Goal: Task Accomplishment & Management: Manage account settings

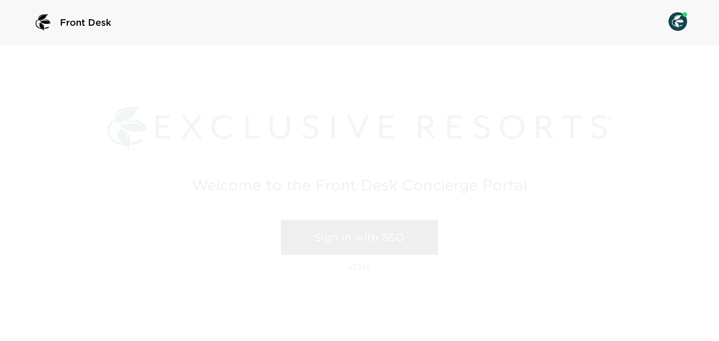
click at [361, 243] on link "Sign in with SSO" at bounding box center [359, 238] width 157 height 36
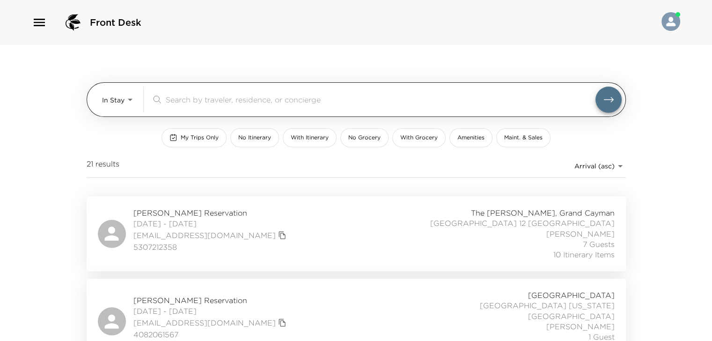
click at [124, 97] on body "Front Desk In Stay In-Stay ​ My Trips Only No Itinerary With Itinerary No Groce…" at bounding box center [356, 170] width 712 height 341
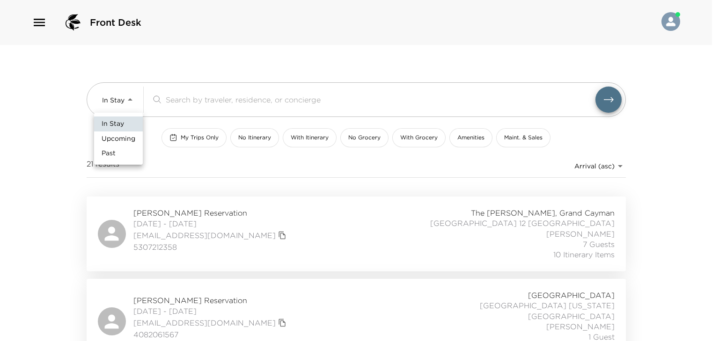
click at [115, 139] on span "Upcoming" at bounding box center [119, 138] width 34 height 9
type input "Upcoming"
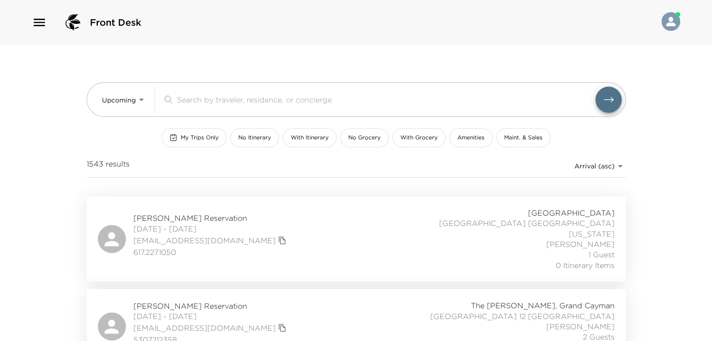
click at [199, 104] on div "​" at bounding box center [386, 99] width 418 height 11
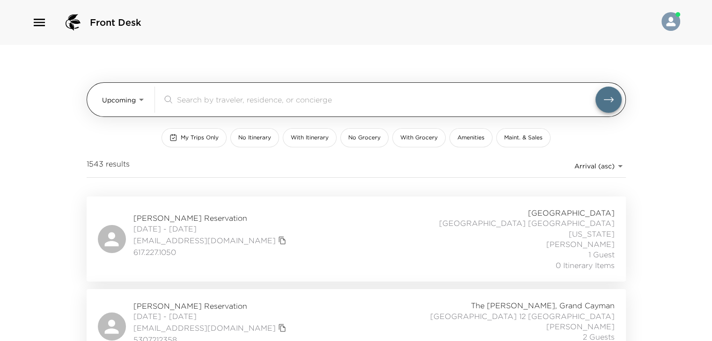
click at [200, 101] on input "search" at bounding box center [386, 99] width 418 height 11
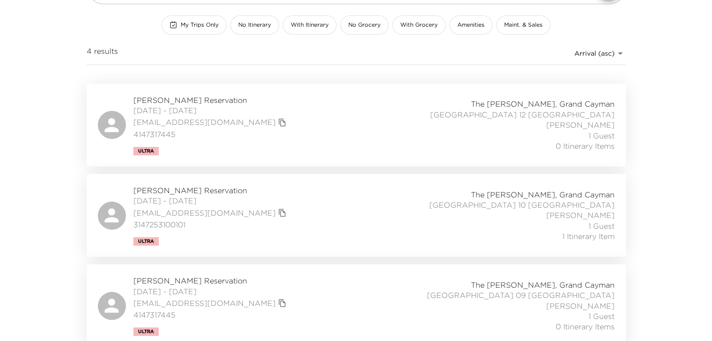
scroll to position [140, 0]
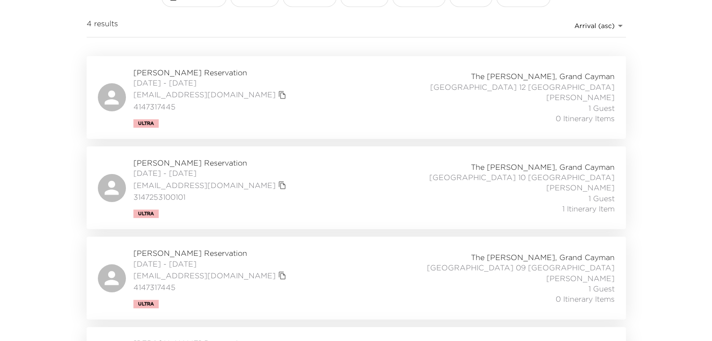
type input "freem"
click at [198, 168] on span "[DATE] - [DATE]" at bounding box center [210, 173] width 155 height 10
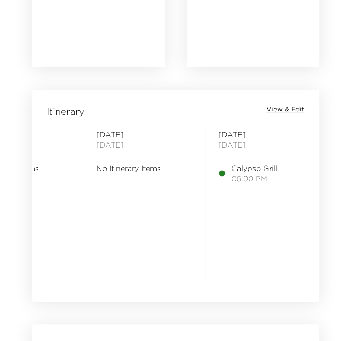
scroll to position [0, 326]
click at [288, 109] on span "View & Edit" at bounding box center [286, 109] width 38 height 9
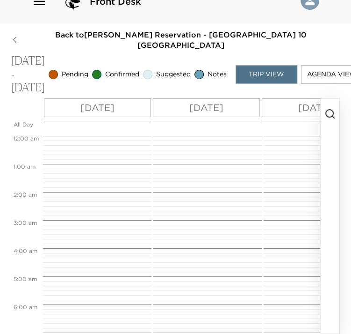
scroll to position [462, 0]
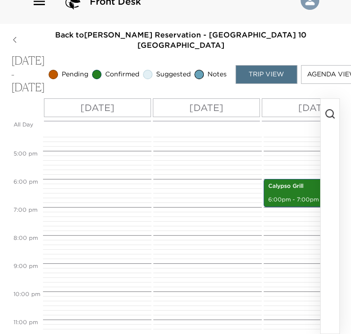
click at [326, 109] on circle "button" at bounding box center [329, 112] width 7 height 7
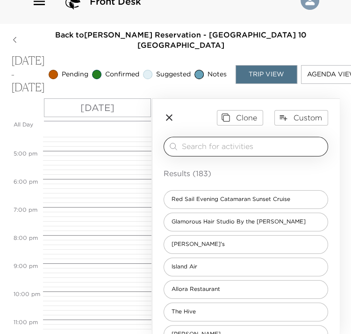
click at [193, 141] on input "search" at bounding box center [253, 146] width 142 height 11
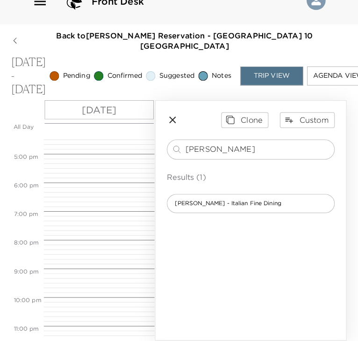
scroll to position [0, 0]
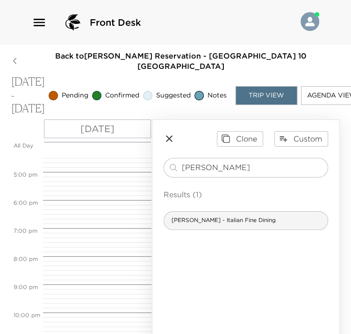
type input "luca"
click at [242, 230] on div "Luca - Italian Fine Dining" at bounding box center [246, 220] width 165 height 19
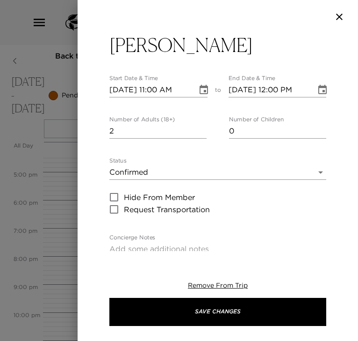
click at [198, 128] on input "2" at bounding box center [157, 131] width 97 height 15
click at [198, 128] on input "3" at bounding box center [157, 131] width 97 height 15
click at [198, 128] on input "4" at bounding box center [157, 131] width 97 height 15
click at [198, 127] on input "5" at bounding box center [157, 131] width 97 height 15
click at [199, 127] on input "6" at bounding box center [157, 131] width 97 height 15
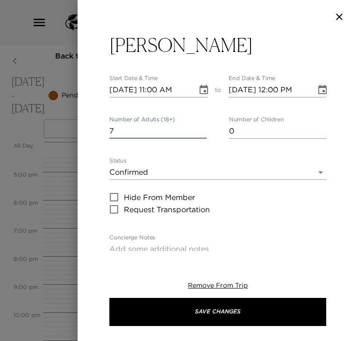
type input "7"
click at [199, 127] on input "7" at bounding box center [157, 131] width 97 height 15
click at [192, 179] on body "Front Desk Back to Harry Freeman Reservation - Grand Cayman Villa 10 Grand Caym…" at bounding box center [179, 170] width 358 height 341
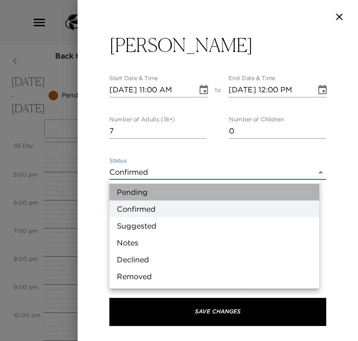
click at [131, 196] on li "Pending" at bounding box center [214, 191] width 210 height 17
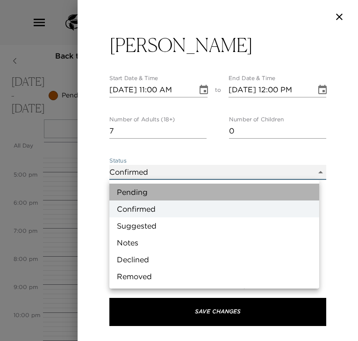
type input "Pending"
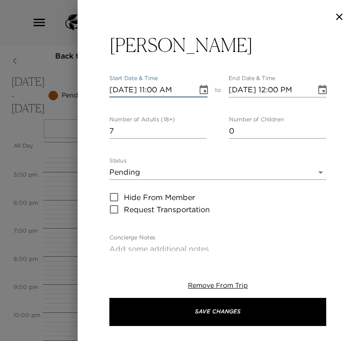
click at [157, 90] on input "12/03/2025 11:00 AM" at bounding box center [149, 89] width 81 height 15
click at [198, 90] on icon "Choose date, selected date is Dec 3, 2025" at bounding box center [203, 89] width 11 height 11
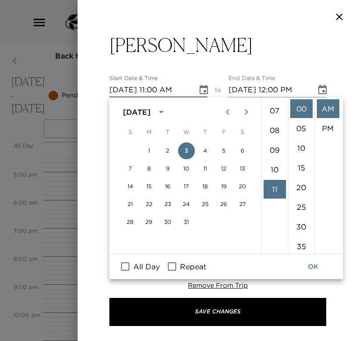
scroll to position [123, 0]
click at [274, 141] on li "08" at bounding box center [275, 143] width 22 height 19
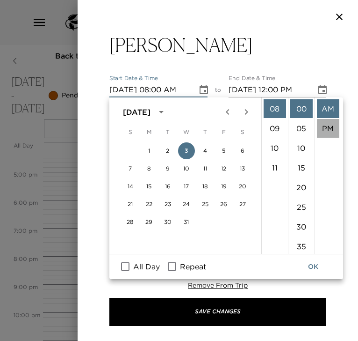
click at [325, 124] on li "PM" at bounding box center [328, 128] width 22 height 19
type input "12/03/2025 08:00 PM"
type input "12/03/2025 09:00 PM"
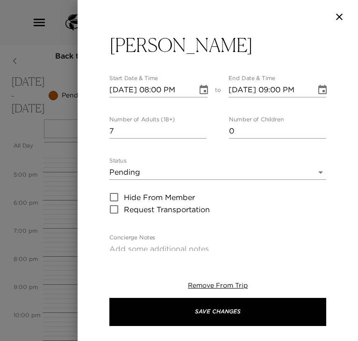
scroll to position [20, 0]
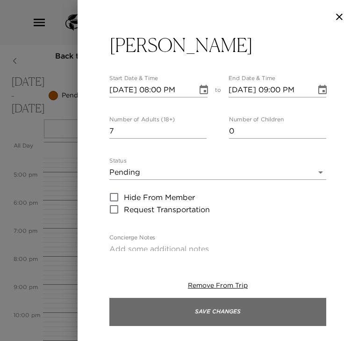
click at [148, 307] on button "Save Changes" at bounding box center [217, 312] width 217 height 28
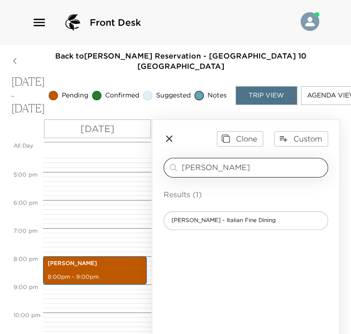
click at [211, 173] on input "luca" at bounding box center [253, 167] width 142 height 11
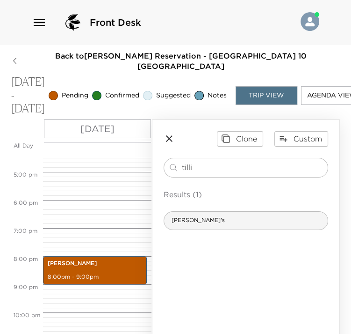
type input "tilli"
click at [189, 224] on span "Tillie's" at bounding box center [198, 220] width 68 height 8
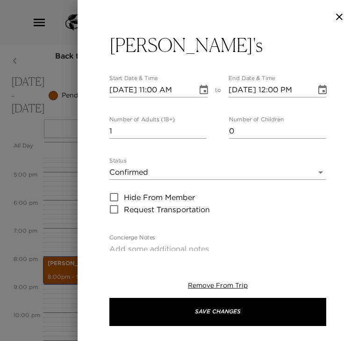
click at [200, 93] on icon "Choose date, selected date is Dec 3, 2025" at bounding box center [204, 89] width 8 height 9
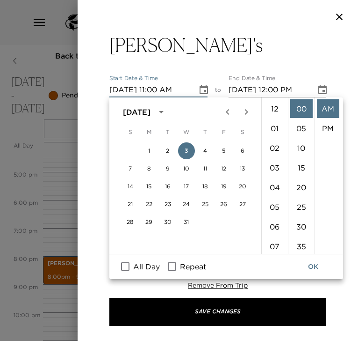
scroll to position [216, 0]
click at [206, 148] on button "4" at bounding box center [205, 150] width 17 height 17
type input "12/04/2025 11:00 AM"
type input "12/04/2025 12:00 PM"
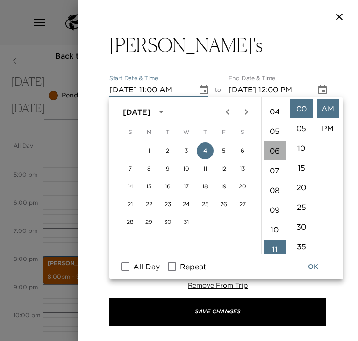
click at [270, 151] on li "06" at bounding box center [275, 150] width 22 height 19
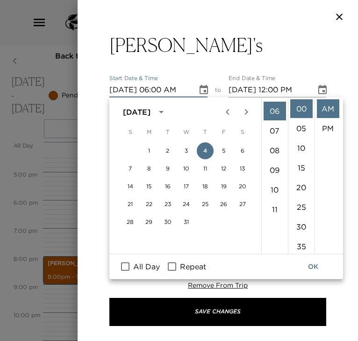
scroll to position [118, 0]
click at [327, 128] on li "PM" at bounding box center [328, 128] width 22 height 19
type input "12/04/2025 06:00 PM"
type input "12/04/2025 07:00 PM"
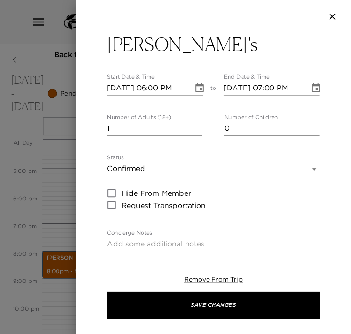
scroll to position [20, 0]
click at [198, 129] on input "2" at bounding box center [157, 131] width 97 height 15
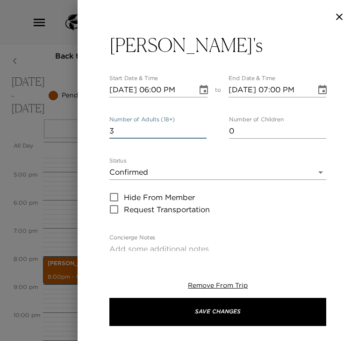
click at [198, 129] on input "3" at bounding box center [157, 131] width 97 height 15
click at [198, 129] on input "4" at bounding box center [157, 131] width 97 height 15
click at [198, 129] on input "5" at bounding box center [157, 131] width 97 height 15
click at [198, 129] on input "6" at bounding box center [157, 131] width 97 height 15
click at [198, 129] on input "7" at bounding box center [157, 131] width 97 height 15
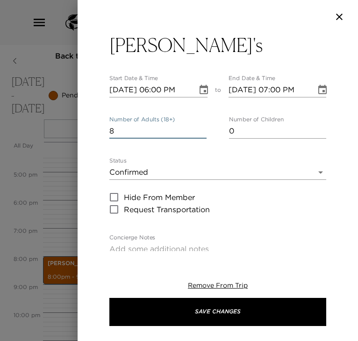
type input "8"
click at [198, 129] on input "8" at bounding box center [157, 131] width 97 height 15
click at [160, 167] on body "Front Desk Back to Harry Freeman Reservation - Grand Cayman Villa 10 Grand Caym…" at bounding box center [179, 170] width 358 height 341
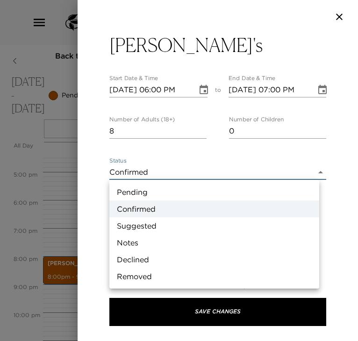
click at [150, 187] on li "Pending" at bounding box center [214, 191] width 210 height 17
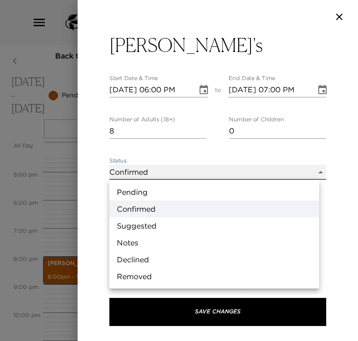
type input "Pending"
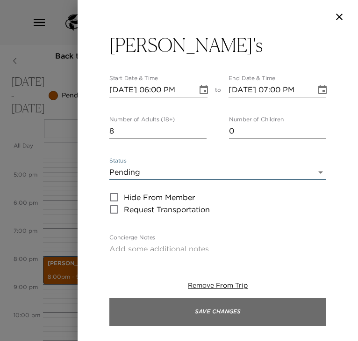
click at [222, 309] on button "Save Changes" at bounding box center [217, 312] width 217 height 28
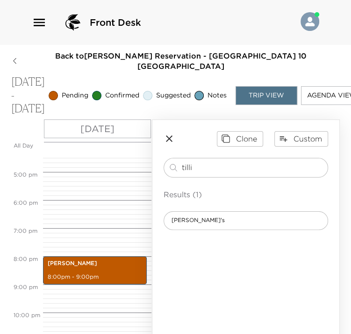
click at [173, 144] on icon "button" at bounding box center [169, 138] width 11 height 11
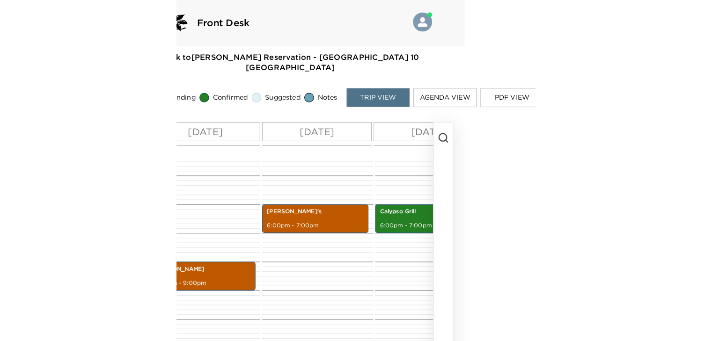
scroll to position [0, 0]
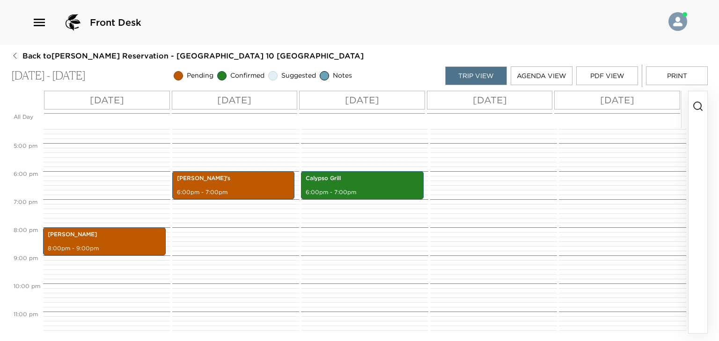
click at [20, 58] on button "Back to Harry Freeman Reservation - Grand Cayman Villa 10 Grand Cayman Villas" at bounding box center [187, 56] width 352 height 10
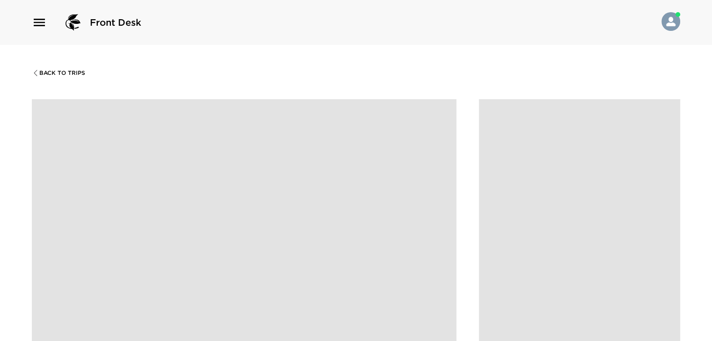
click at [7, 54] on div "Back To Trips" at bounding box center [356, 215] width 712 height 341
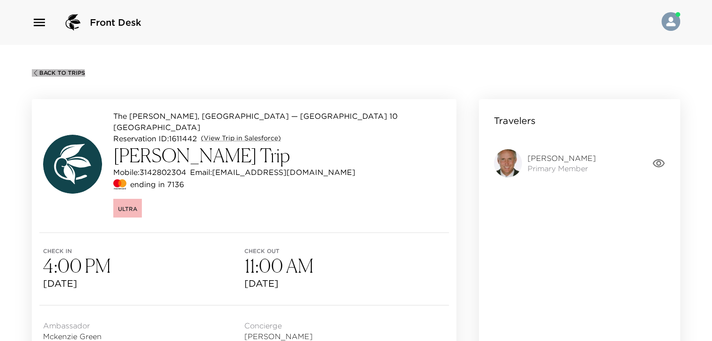
click at [38, 76] on icon "button" at bounding box center [35, 72] width 7 height 7
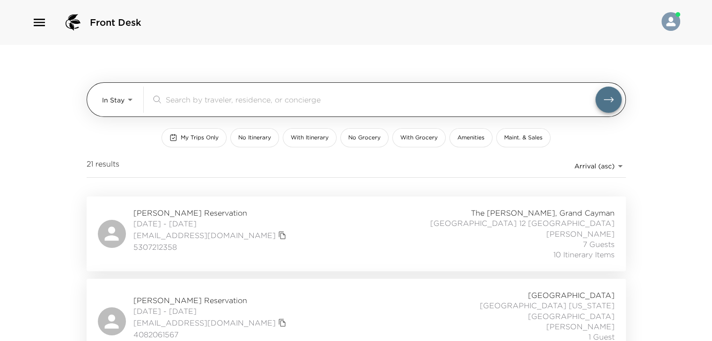
click at [101, 100] on div "In Stay In-Stay ​" at bounding box center [356, 99] width 539 height 35
click at [123, 104] on body "Front Desk In Stay In-Stay ​ My Trips Only No Itinerary With Itinerary No Groce…" at bounding box center [356, 170] width 712 height 341
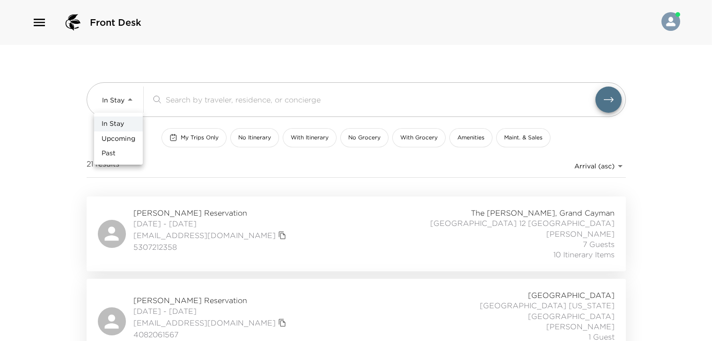
click at [113, 139] on span "Upcoming" at bounding box center [119, 138] width 34 height 9
type input "Upcoming"
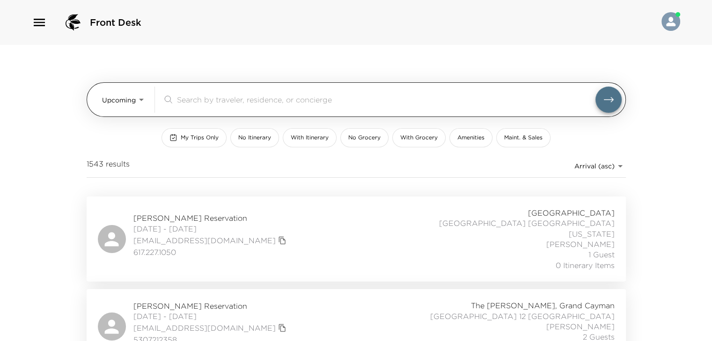
click at [185, 97] on input "search" at bounding box center [386, 99] width 418 height 11
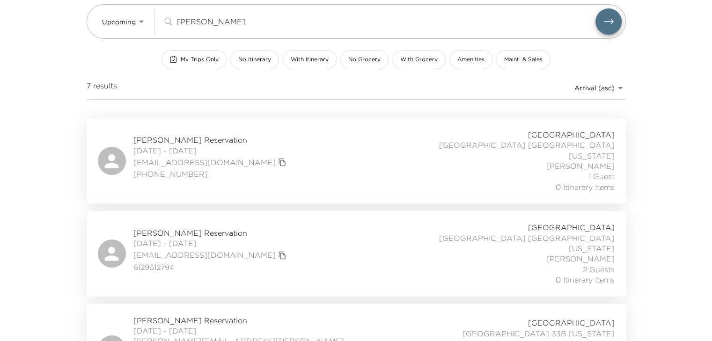
scroll to position [94, 0]
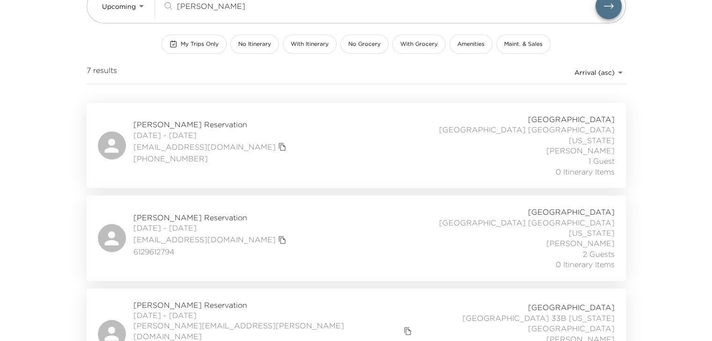
type input "brunn"
click at [195, 212] on span "Susan Brunn Reservation" at bounding box center [210, 217] width 155 height 10
drag, startPoint x: 689, startPoint y: 146, endPoint x: 666, endPoint y: 7, distance: 141.2
click at [689, 146] on div "Front Desk Upcoming Upcoming brunn ​ My Trips Only No Itinerary With Itinerary …" at bounding box center [356, 76] width 712 height 341
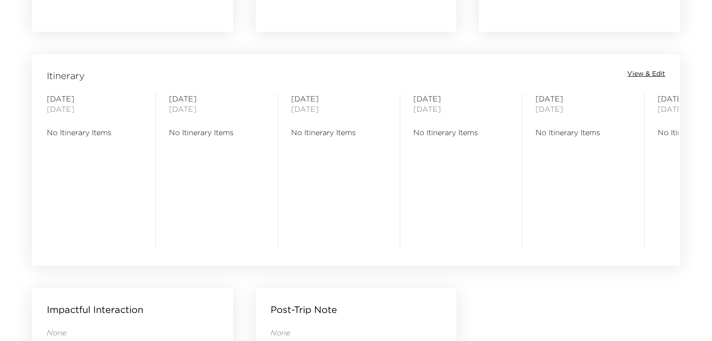
scroll to position [702, 0]
